Goal: Transaction & Acquisition: Purchase product/service

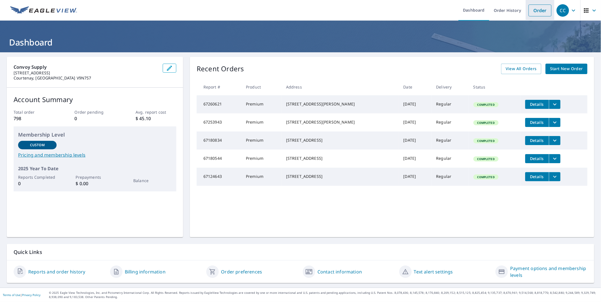
click at [538, 10] on link "Order" at bounding box center [540, 11] width 23 height 12
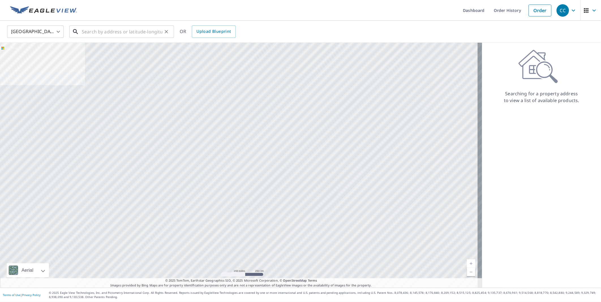
click at [105, 28] on input "text" at bounding box center [122, 32] width 81 height 16
click at [47, 31] on body "CC CC Dashboard Order History Order CC United States US ​ ​ OR Upload Blueprint…" at bounding box center [300, 151] width 601 height 302
click at [21, 55] on li "[GEOGRAPHIC_DATA]" at bounding box center [35, 57] width 57 height 10
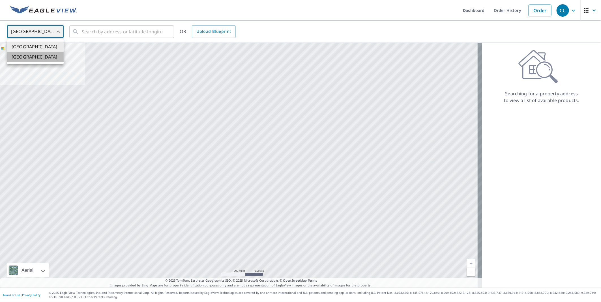
type input "CA"
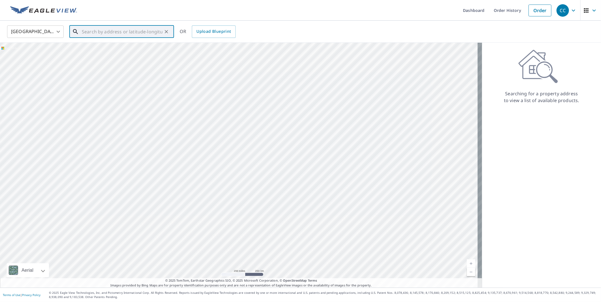
click at [109, 32] on input "text" at bounding box center [122, 32] width 81 height 16
click at [127, 50] on span "[STREET_ADDRESS]" at bounding box center [125, 48] width 89 height 7
type input "[STREET_ADDRESS]"
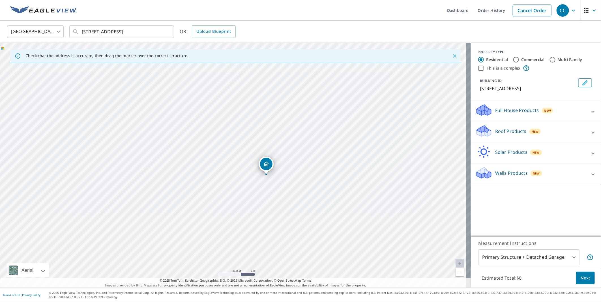
drag, startPoint x: 246, startPoint y: 202, endPoint x: 240, endPoint y: 156, distance: 46.2
click at [240, 156] on div "[STREET_ADDRESS]" at bounding box center [235, 165] width 471 height 245
drag, startPoint x: 266, startPoint y: 166, endPoint x: 249, endPoint y: 160, distance: 18.1
click at [503, 135] on p "Roof Products" at bounding box center [510, 131] width 31 height 7
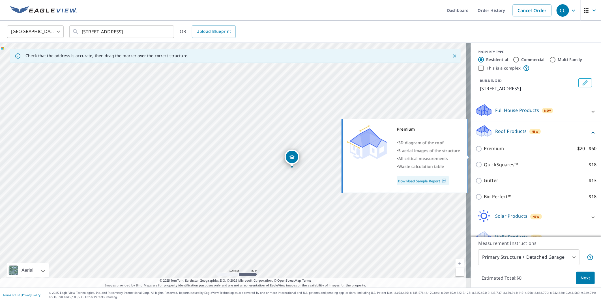
click at [493, 152] on p "Premium" at bounding box center [494, 148] width 20 height 7
click at [484, 152] on input "Premium $20 - $60" at bounding box center [480, 149] width 8 height 7
checkbox input "true"
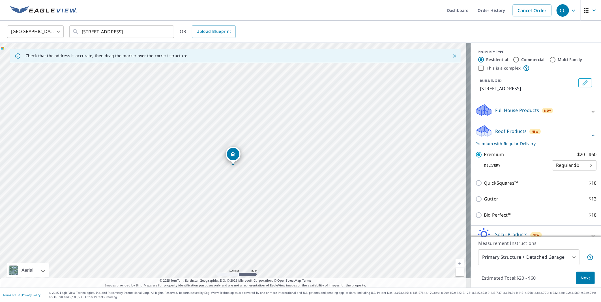
click at [581, 279] on span "Next" at bounding box center [586, 278] width 10 height 7
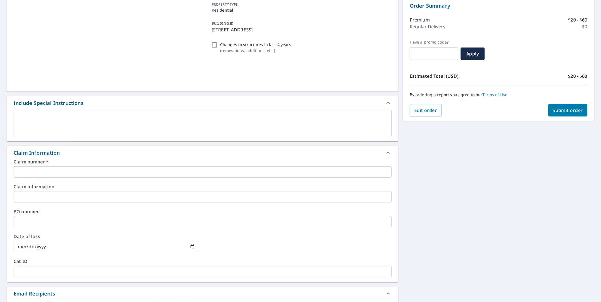
scroll to position [73, 0]
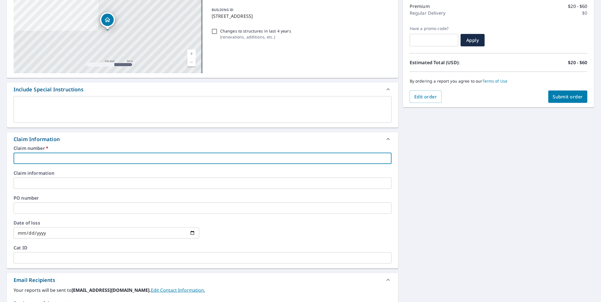
click at [55, 153] on input "text" at bounding box center [203, 158] width 378 height 11
type input "S"
checkbox input "true"
type input "So"
checkbox input "true"
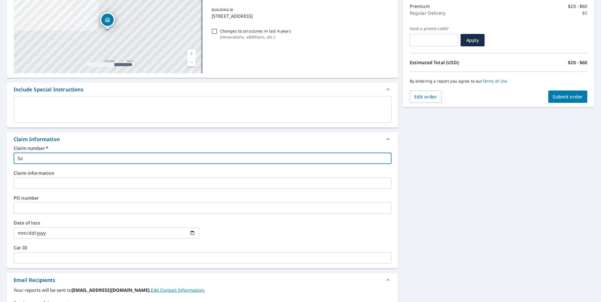
type input "Sol"
checkbox input "true"
type input "Solv"
checkbox input "true"
type input "Solve"
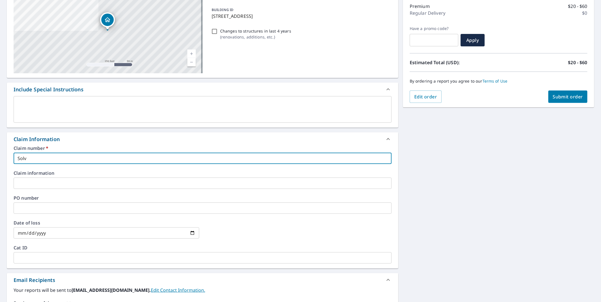
checkbox input "true"
type input "Solve"
checkbox input "true"
type input "Solve R"
checkbox input "true"
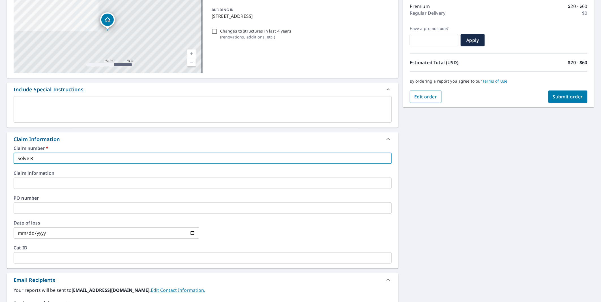
type input "Solve Ro"
checkbox input "true"
type input "Solve Roo"
checkbox input "true"
type input "Solve Roof"
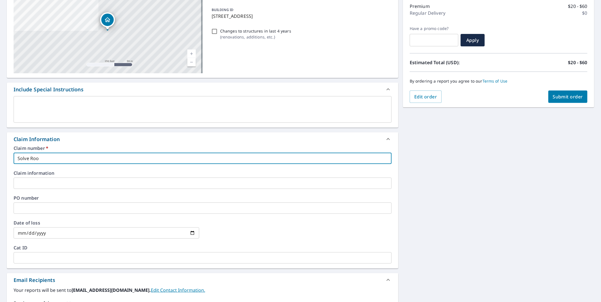
checkbox input "true"
type input "Solve Roofi"
checkbox input "true"
type input "Solve Roofin"
checkbox input "true"
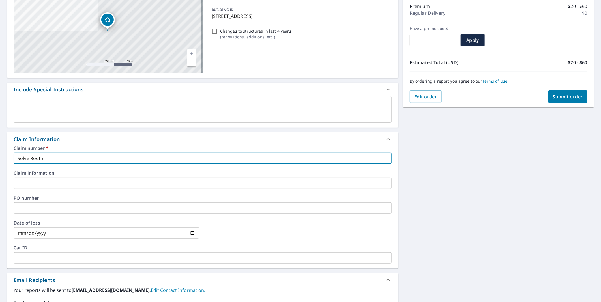
type input "Solve Roofing"
checkbox input "true"
type input "Solve Roofing"
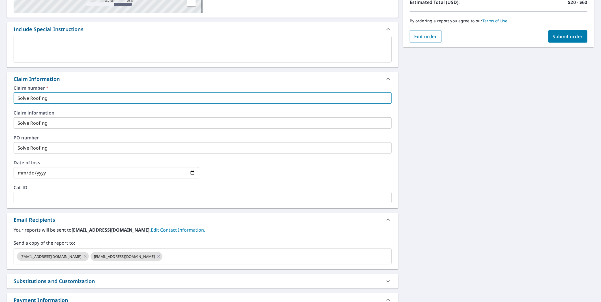
scroll to position [147, 0]
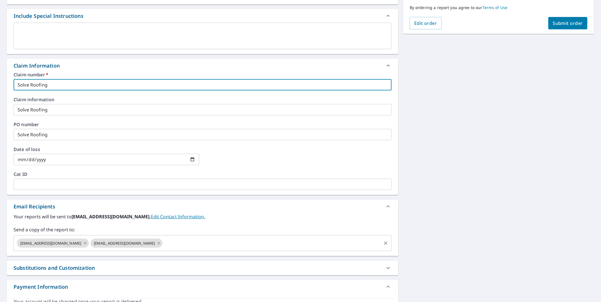
click at [83, 243] on icon at bounding box center [85, 243] width 5 height 6
checkbox input "true"
type input "Solve Roofingn"
checkbox input "true"
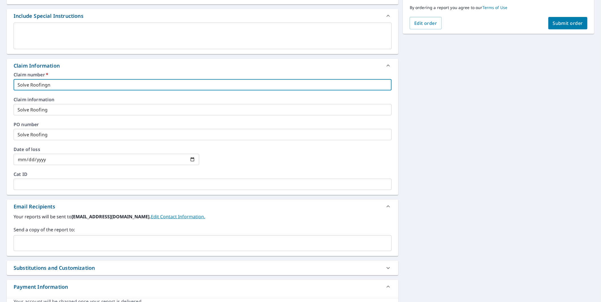
type input "Solve Roofingna"
checkbox input "true"
type input "Solve Roofingn"
checkbox input "true"
type input "Solve Roofing"
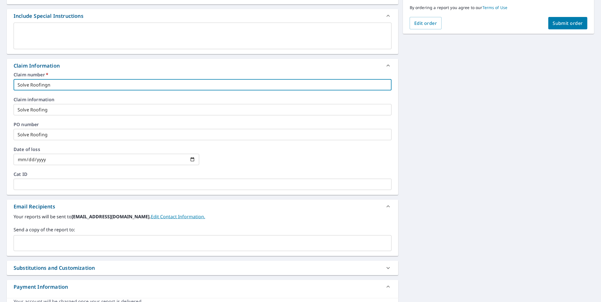
checkbox input "true"
type input "Solve Roofing"
click at [52, 243] on input "text" at bounding box center [198, 243] width 365 height 11
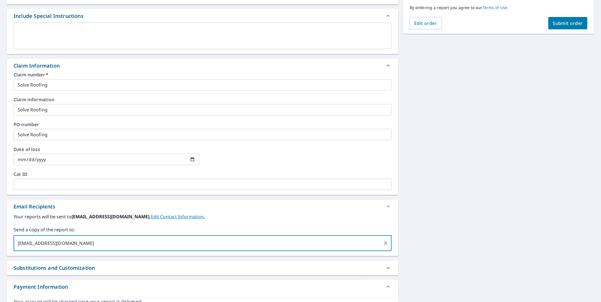
type input "[EMAIL_ADDRESS][DOMAIN_NAME]"
checkbox input "true"
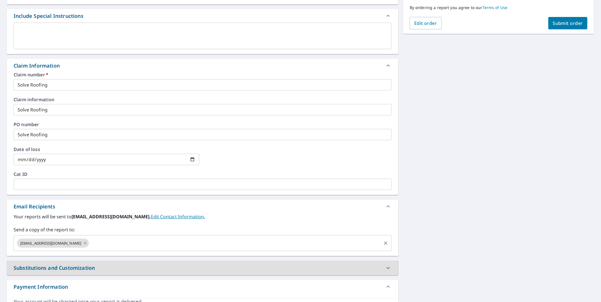
click at [101, 240] on input "text" at bounding box center [235, 243] width 291 height 11
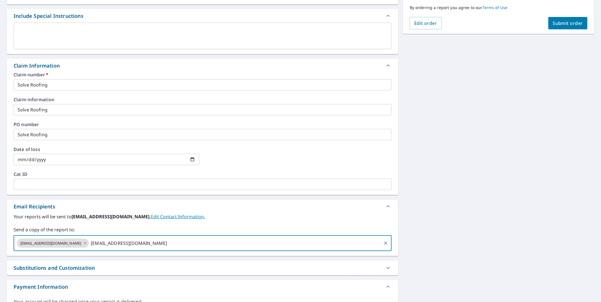
type input "[EMAIL_ADDRESS][DOMAIN_NAME]"
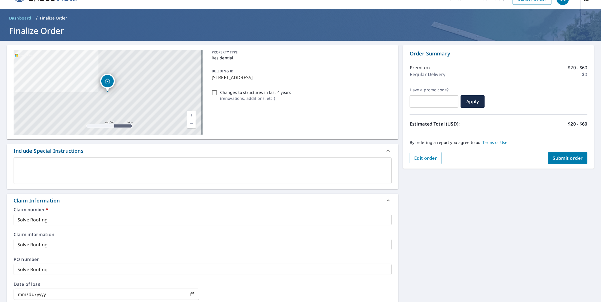
scroll to position [0, 0]
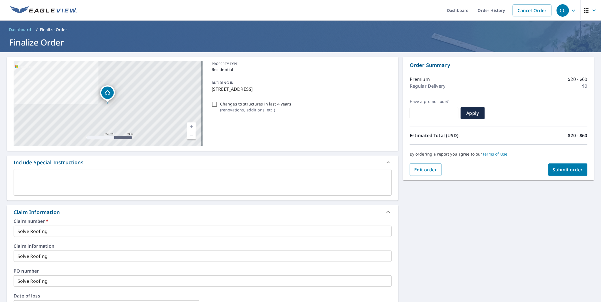
click at [561, 169] on span "Submit order" at bounding box center [568, 170] width 30 height 6
checkbox input "true"
